Goal: Information Seeking & Learning: Understand process/instructions

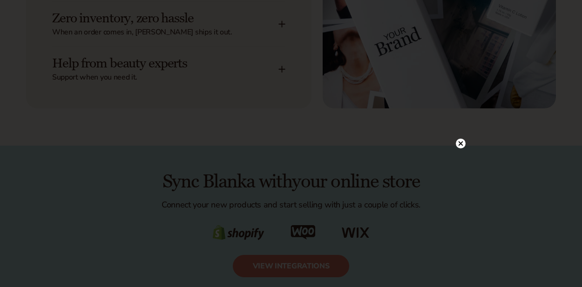
scroll to position [1351, 0]
click at [462, 18] on circle at bounding box center [461, 19] width 10 height 10
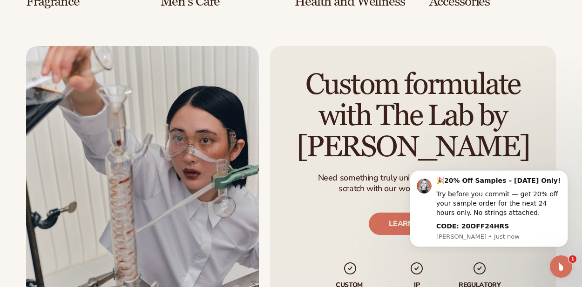
scroll to position [2096, 0]
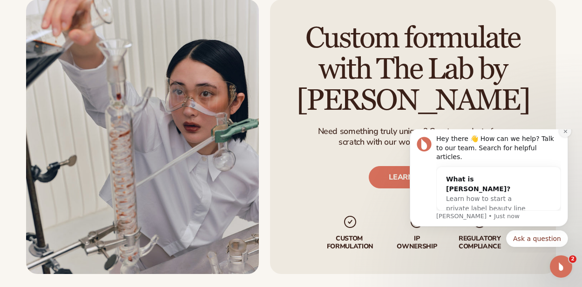
click at [567, 134] on icon "Dismiss notification" at bounding box center [565, 131] width 5 height 5
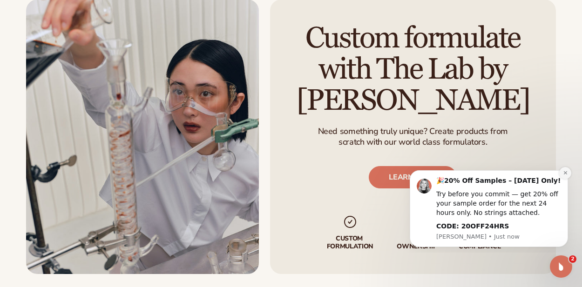
click at [566, 173] on icon "Dismiss notification" at bounding box center [564, 172] width 3 height 3
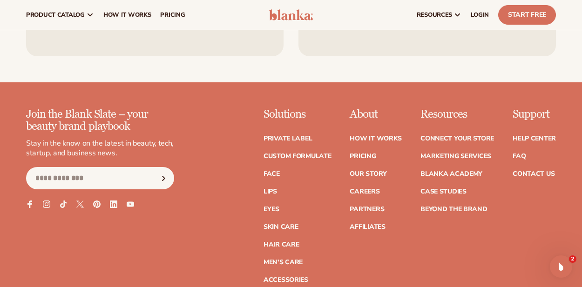
scroll to position [0, 0]
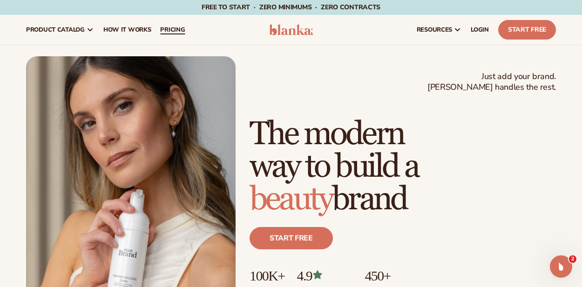
click at [171, 33] on span "pricing" at bounding box center [172, 29] width 25 height 7
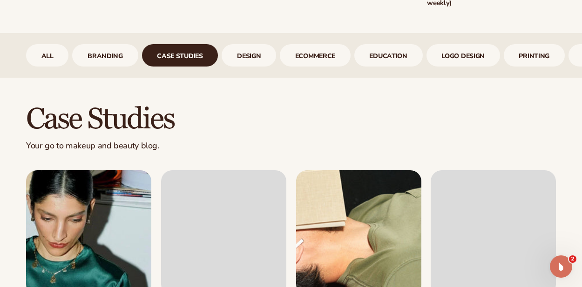
scroll to position [352, 0]
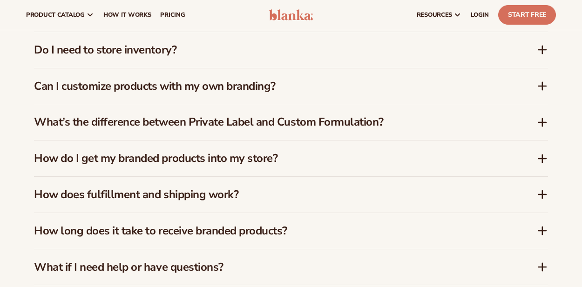
scroll to position [838, 0]
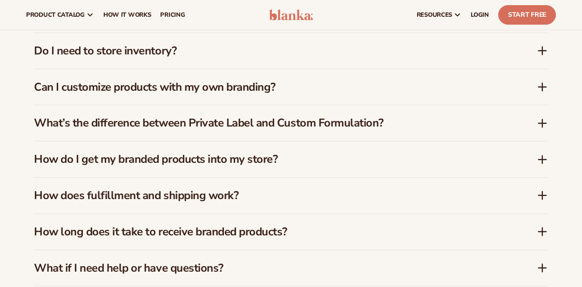
click at [196, 93] on h3 "Can I customize products with my own branding?" at bounding box center [271, 88] width 475 height 14
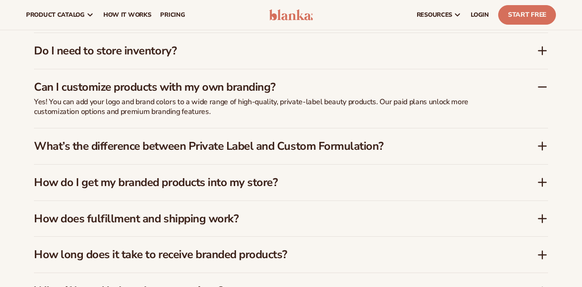
click at [150, 143] on h3 "What’s the difference between Private Label and Custom Formulation?" at bounding box center [271, 147] width 475 height 14
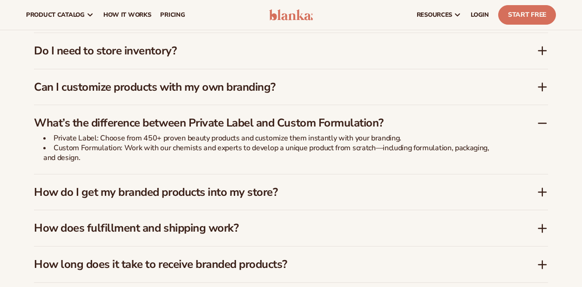
click at [206, 189] on h3 "How do I get my branded products into my store?" at bounding box center [271, 193] width 475 height 14
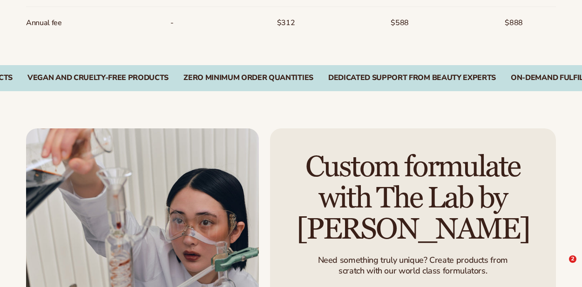
scroll to position [1421, 0]
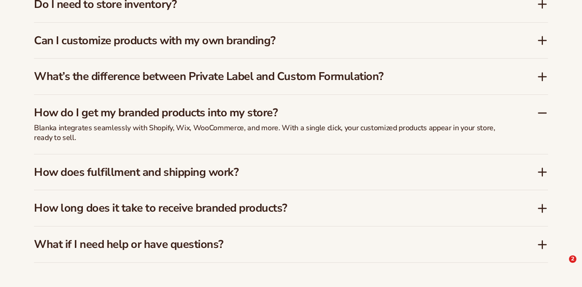
click at [147, 178] on h3 "How does fulfillment and shipping work?" at bounding box center [271, 173] width 475 height 14
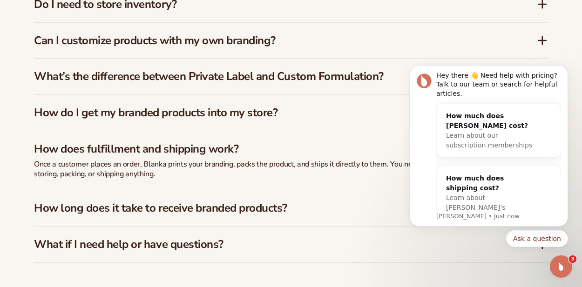
scroll to position [0, 0]
click at [486, 174] on div "How much does shipping cost?" at bounding box center [489, 184] width 87 height 20
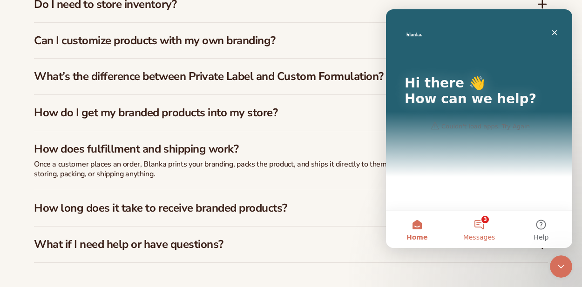
click at [482, 231] on button "3 Messages" at bounding box center [479, 229] width 62 height 37
